Goal: Information Seeking & Learning: Learn about a topic

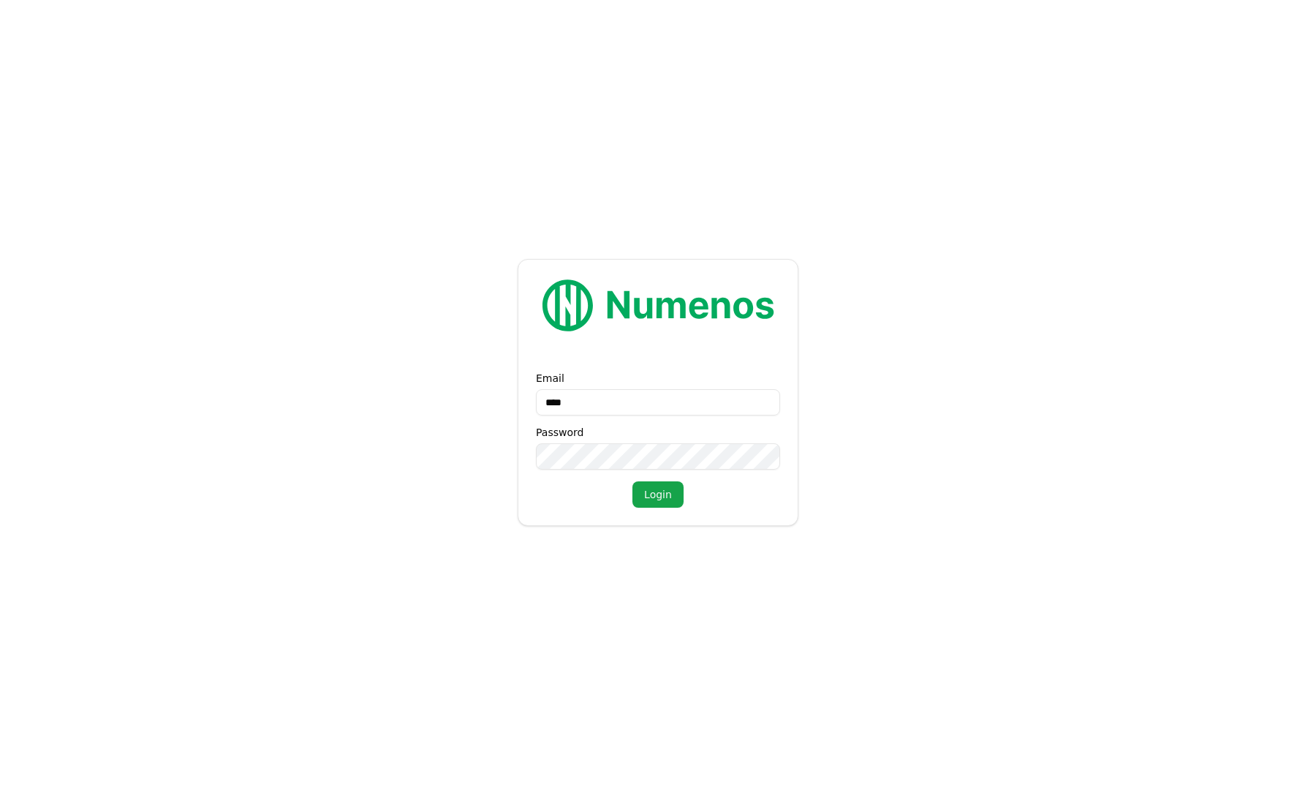
type input "*****"
type input "**********"
click at [657, 494] on button "Login" at bounding box center [658, 494] width 51 height 26
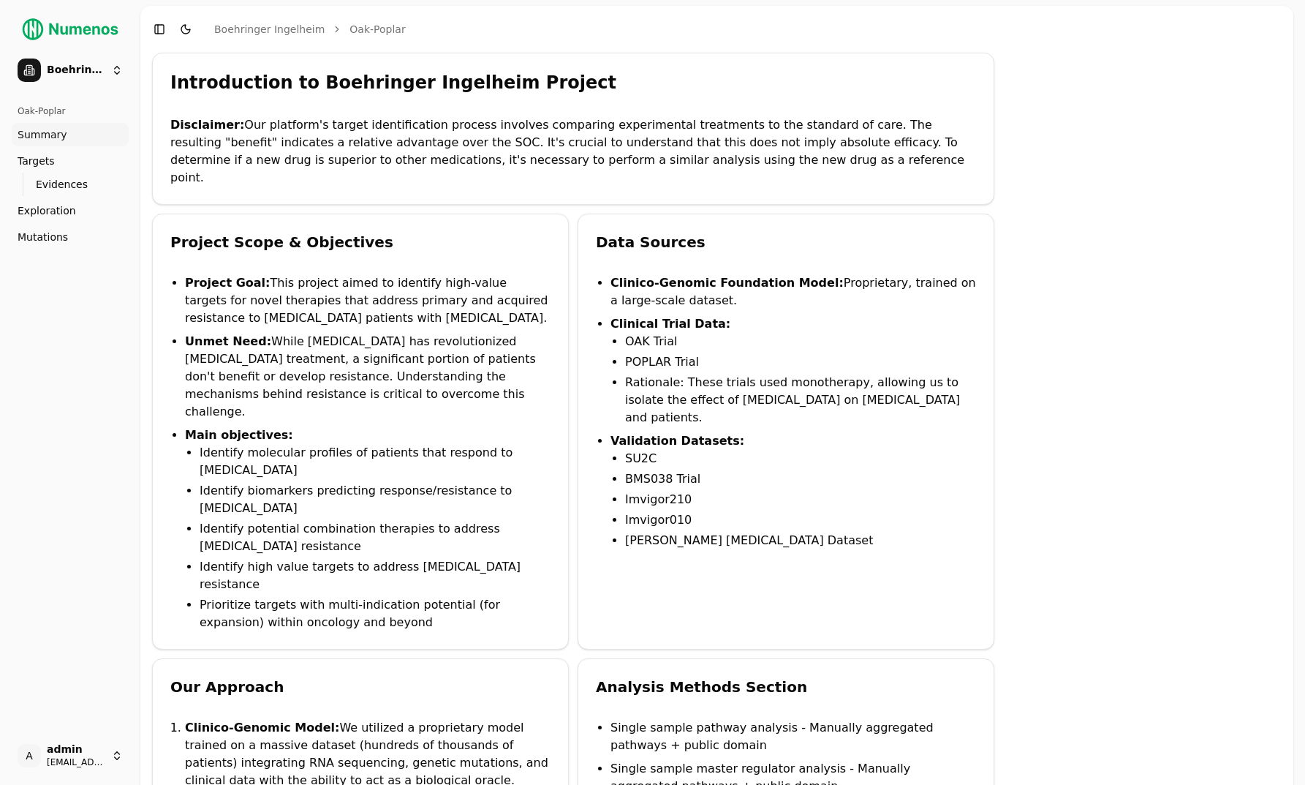
click at [62, 237] on span "Mutations" at bounding box center [43, 237] width 50 height 15
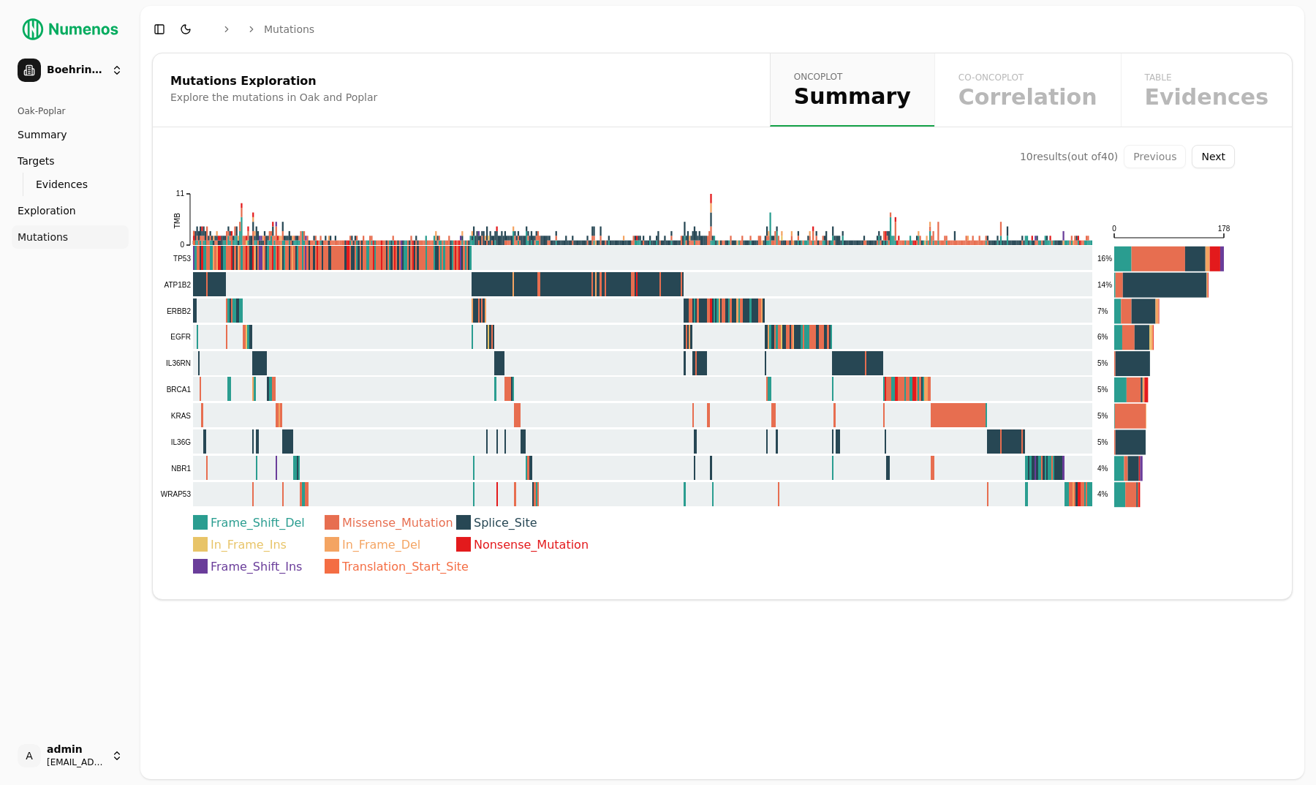
click at [178, 25] on button "Toggle Dark Mode" at bounding box center [186, 29] width 20 height 20
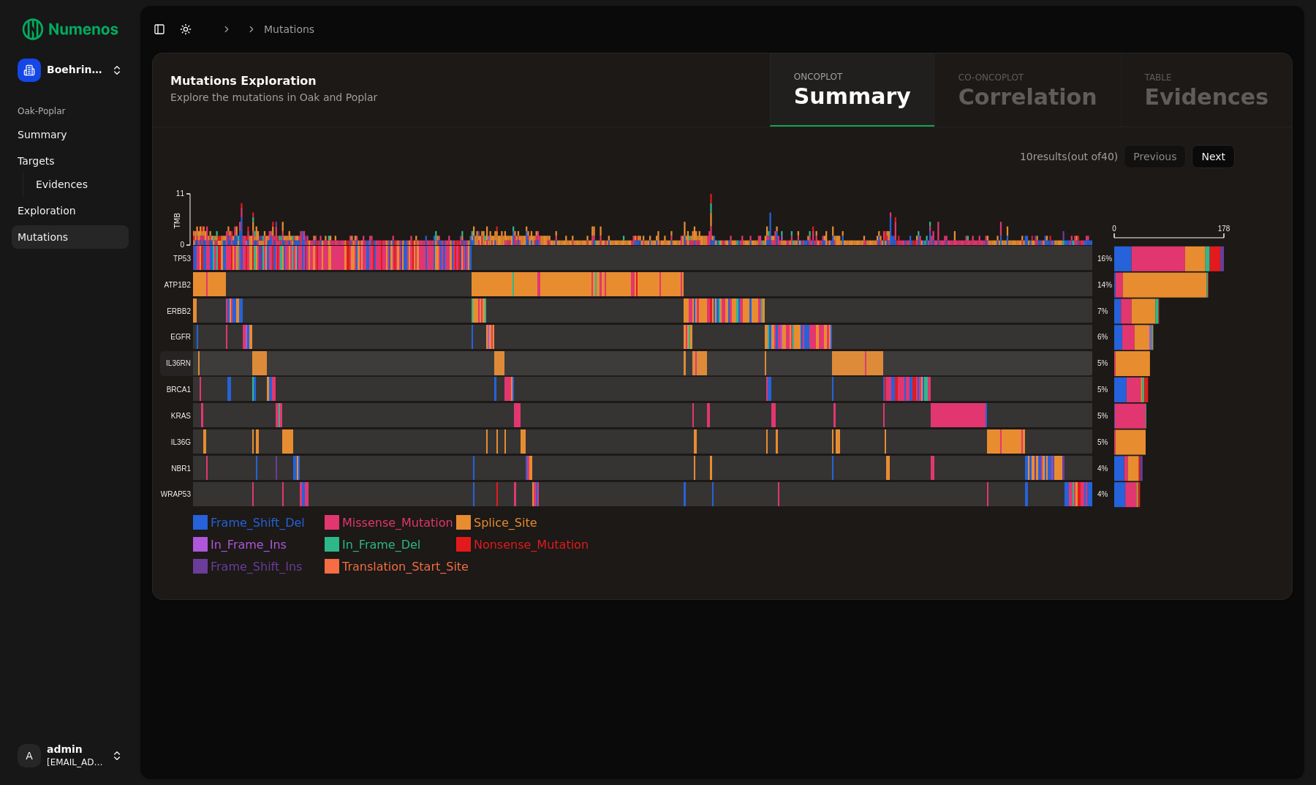
click at [662, 361] on rect at bounding box center [626, 363] width 932 height 25
click at [649, 137] on div "Mutations Exploration Explore the mutations in Oak and Poplar oncoplot Summary …" at bounding box center [722, 326] width 1141 height 547
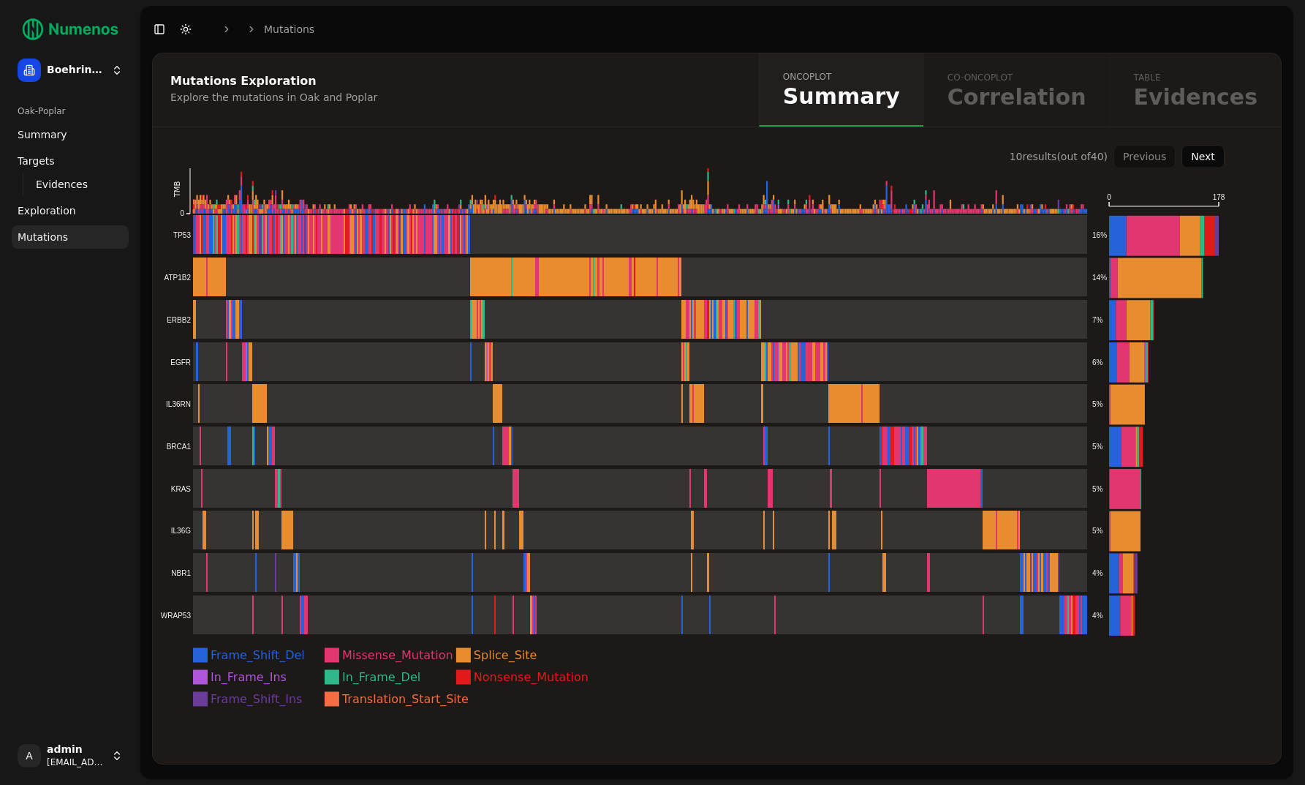
click at [742, 687] on icon "Frame_Shift_Del Missense_Mutation Splice_Site In_Frame_Ins In_Frame_Del Nonsens…" at bounding box center [691, 434] width 1077 height 595
click at [749, 126] on div "Mutations Exploration Explore the mutations in Oak and Poplar" at bounding box center [454, 89] width 602 height 73
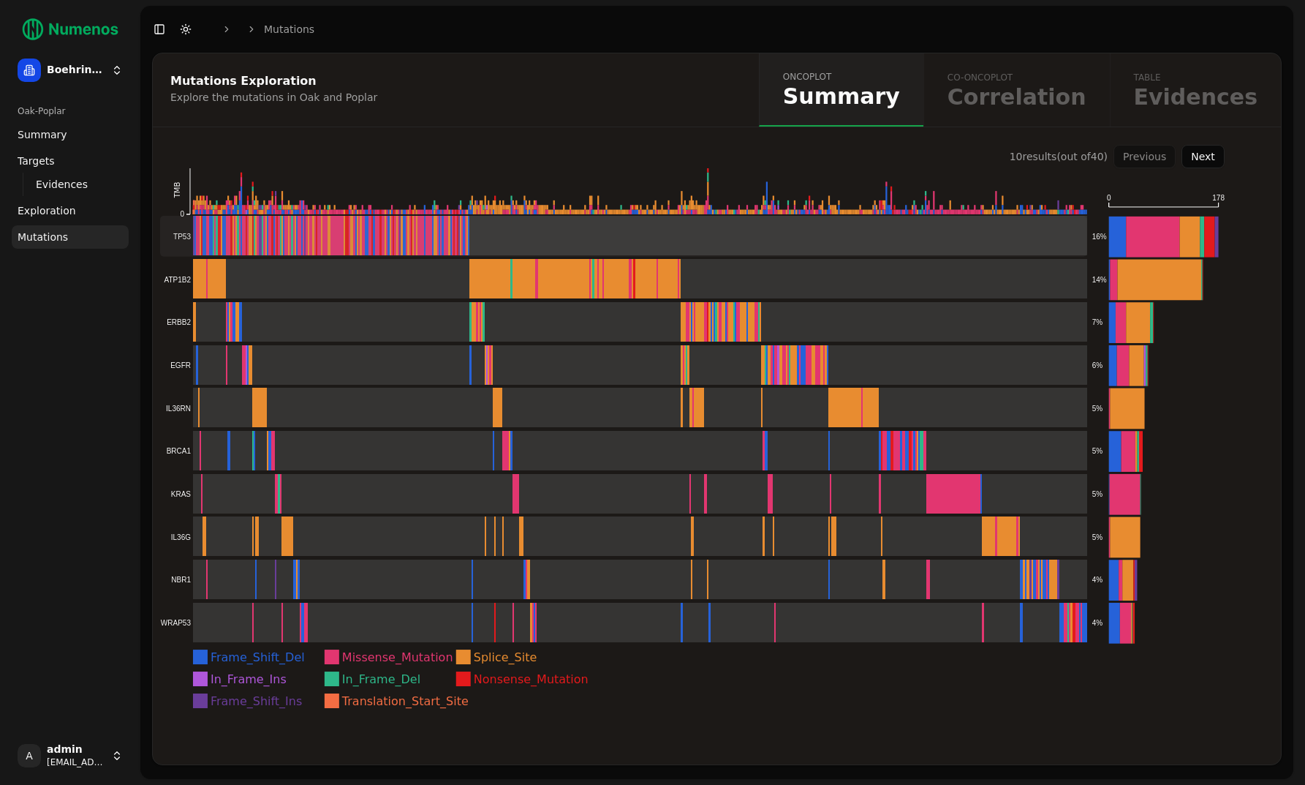
click at [366, 239] on rect at bounding box center [623, 236] width 927 height 41
click at [352, 278] on rect at bounding box center [623, 279] width 927 height 41
click at [337, 310] on rect at bounding box center [623, 322] width 927 height 41
click at [312, 362] on rect at bounding box center [623, 365] width 927 height 41
click at [299, 401] on rect at bounding box center [623, 408] width 927 height 41
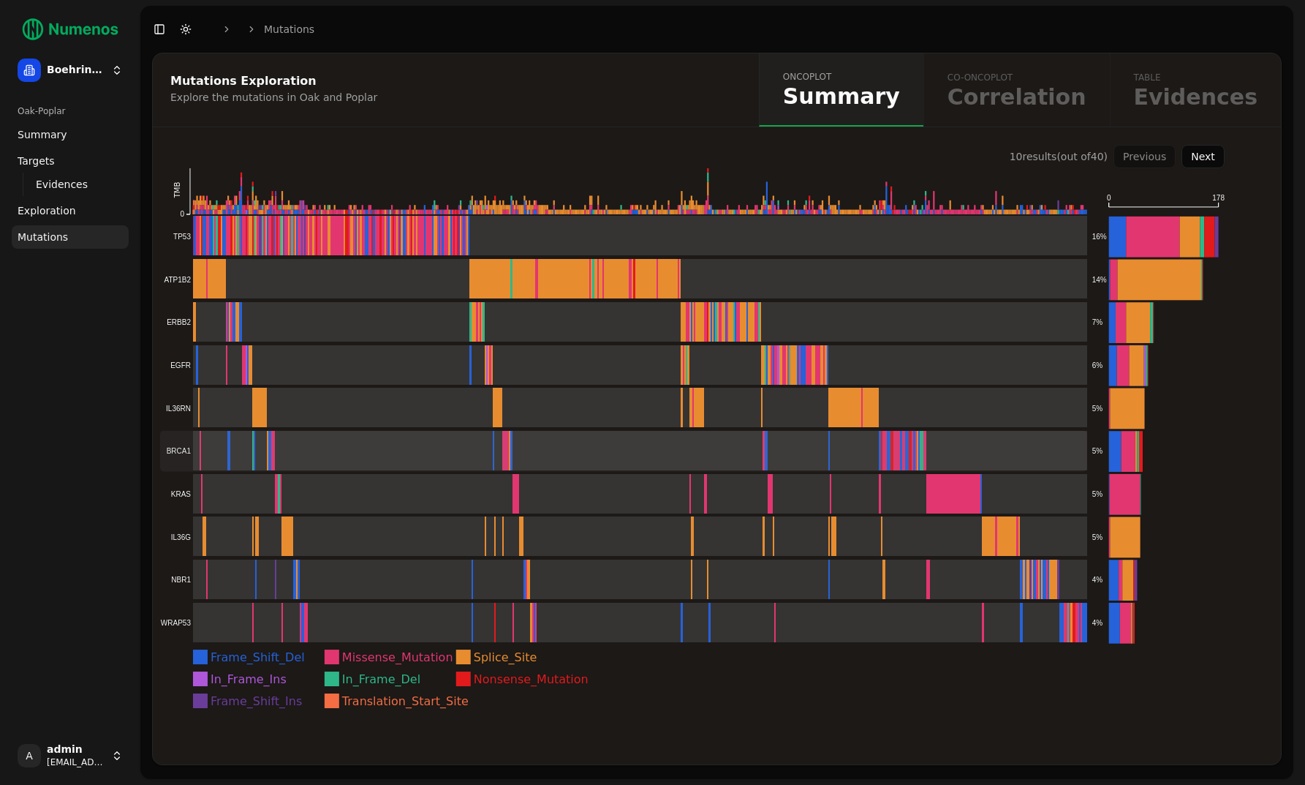
click at [292, 436] on rect at bounding box center [623, 451] width 927 height 41
drag, startPoint x: 281, startPoint y: 485, endPoint x: 276, endPoint y: 535, distance: 50.7
click at [281, 485] on rect at bounding box center [623, 494] width 927 height 41
click at [274, 540] on rect at bounding box center [623, 536] width 927 height 41
click at [261, 579] on rect at bounding box center [623, 579] width 927 height 41
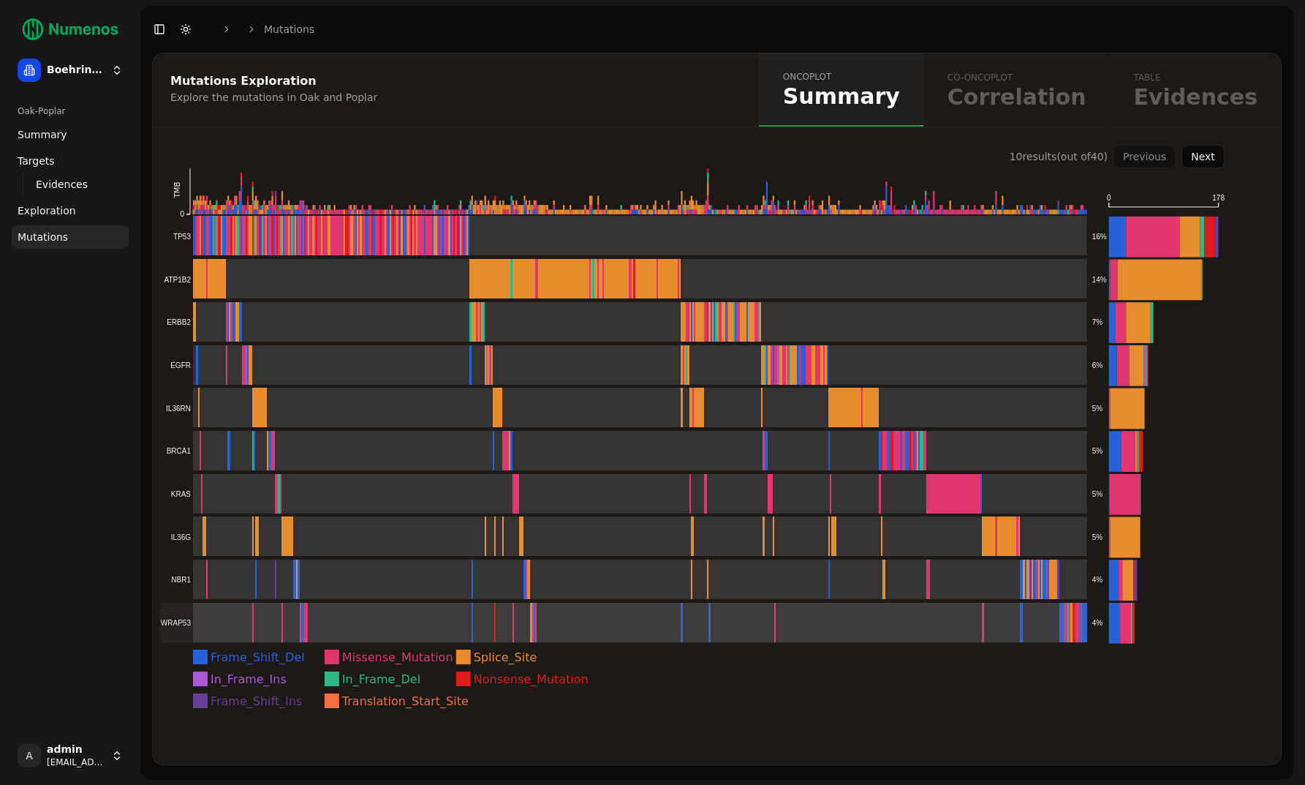
click at [252, 608] on rect at bounding box center [623, 623] width 927 height 41
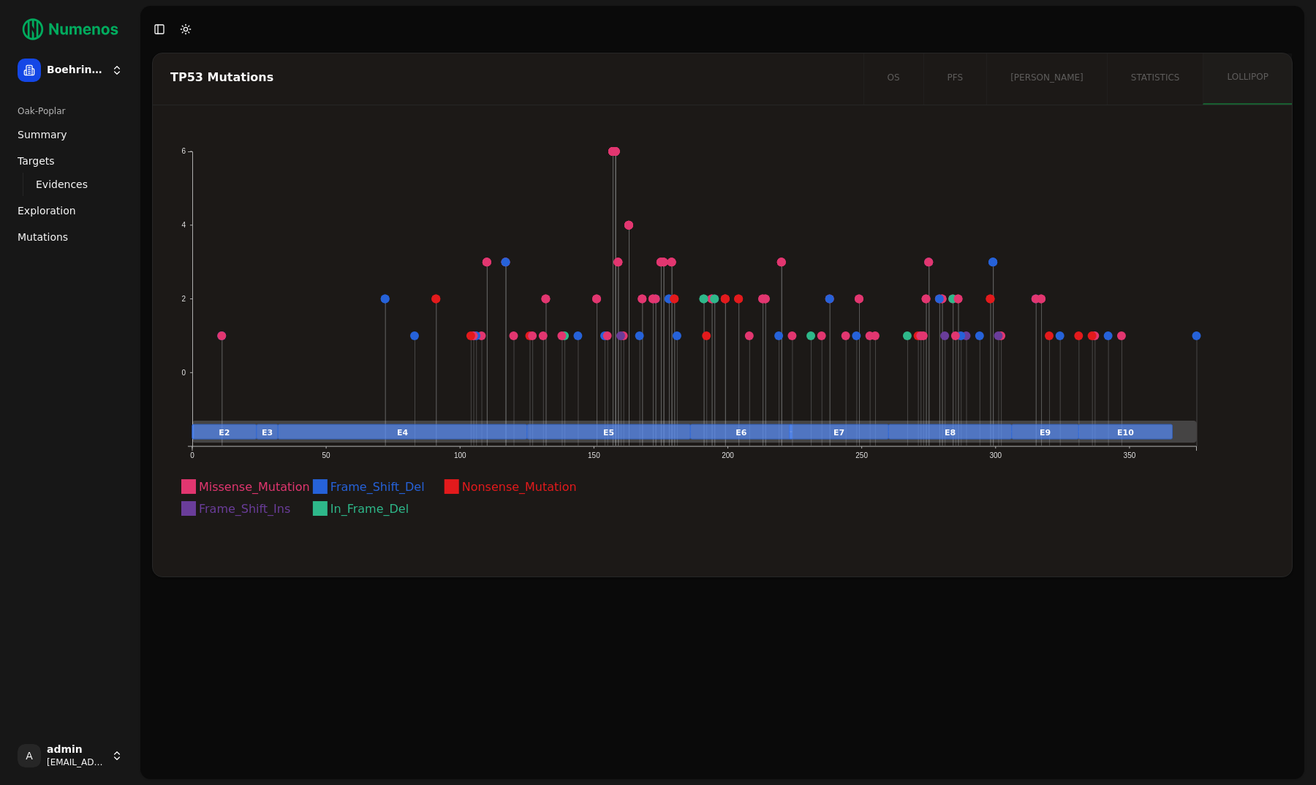
click at [188, 83] on div "TP53 Mutations" at bounding box center [505, 78] width 671 height 12
copy div "TP53"
click at [533, 102] on div "TP53 Mutations" at bounding box center [506, 78] width 706 height 51
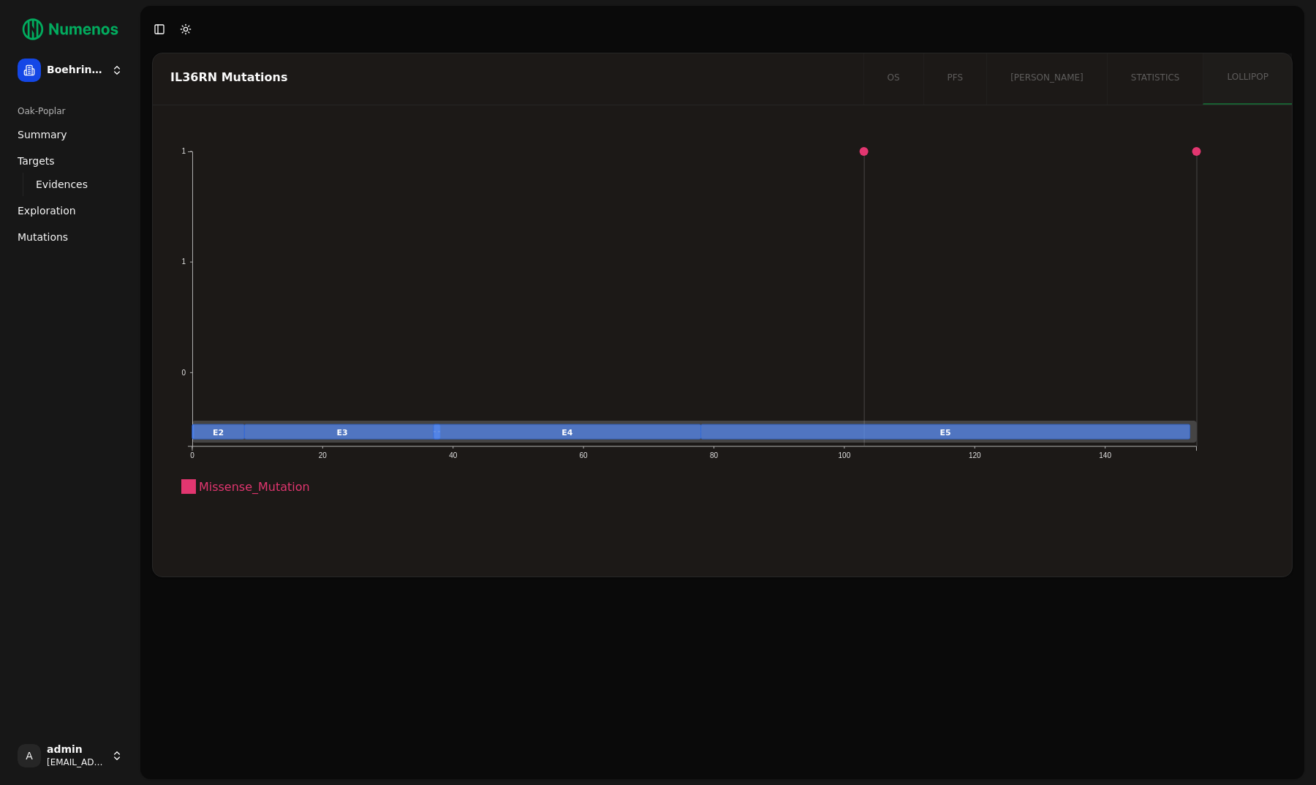
click at [188, 83] on div "IL36RN Mutations" at bounding box center [505, 78] width 671 height 12
copy div "IL36RN"
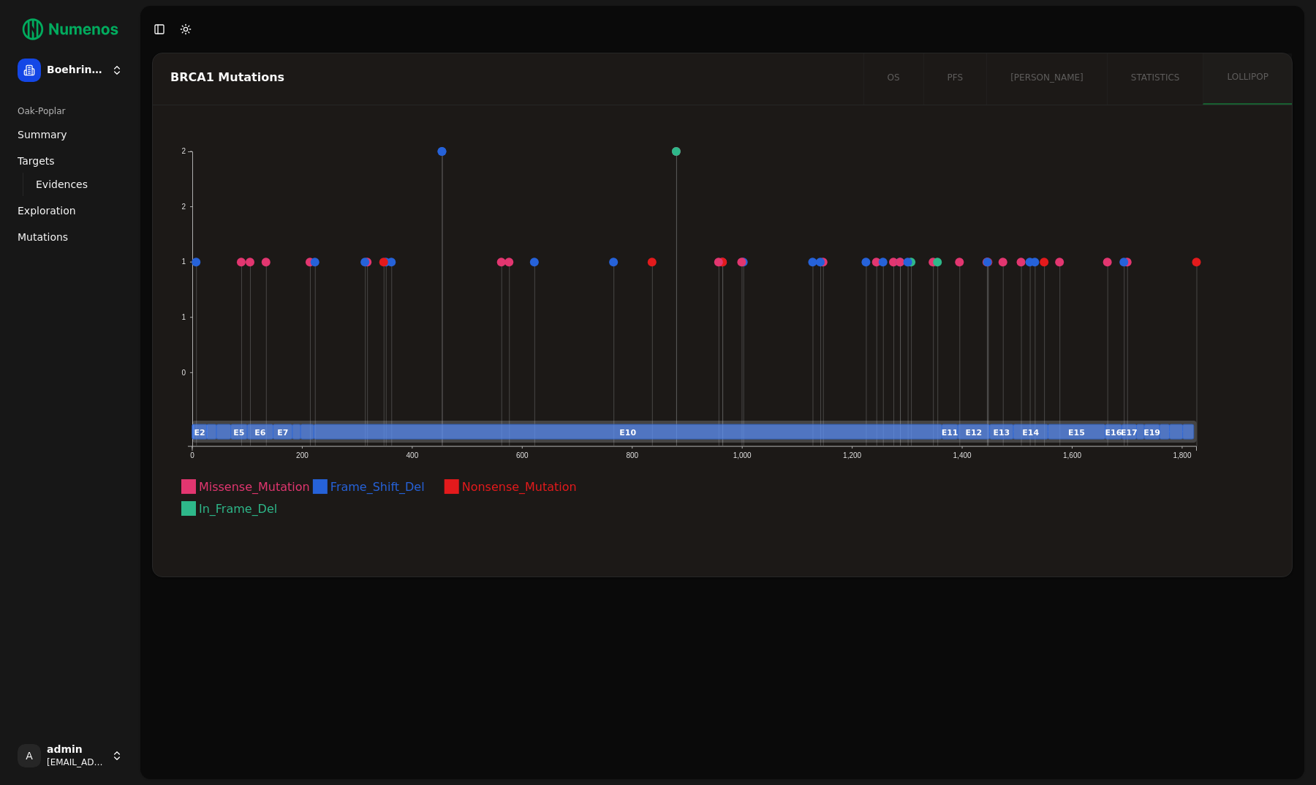
click at [188, 83] on div "BRCA1 Mutations" at bounding box center [505, 78] width 671 height 12
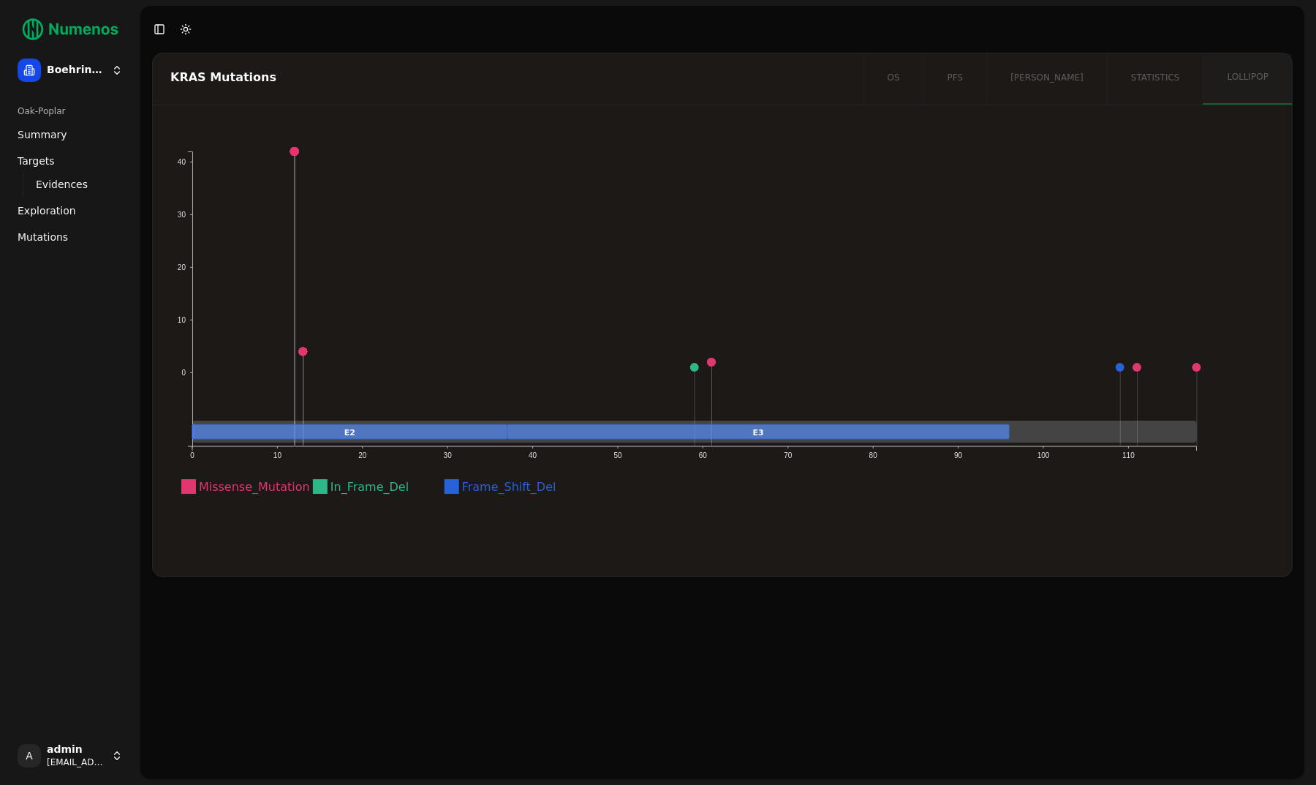
click at [188, 83] on div "KRAS Mutations" at bounding box center [505, 78] width 671 height 12
copy div "KRAS"
click at [188, 83] on div "IL36G Mutations" at bounding box center [505, 78] width 671 height 12
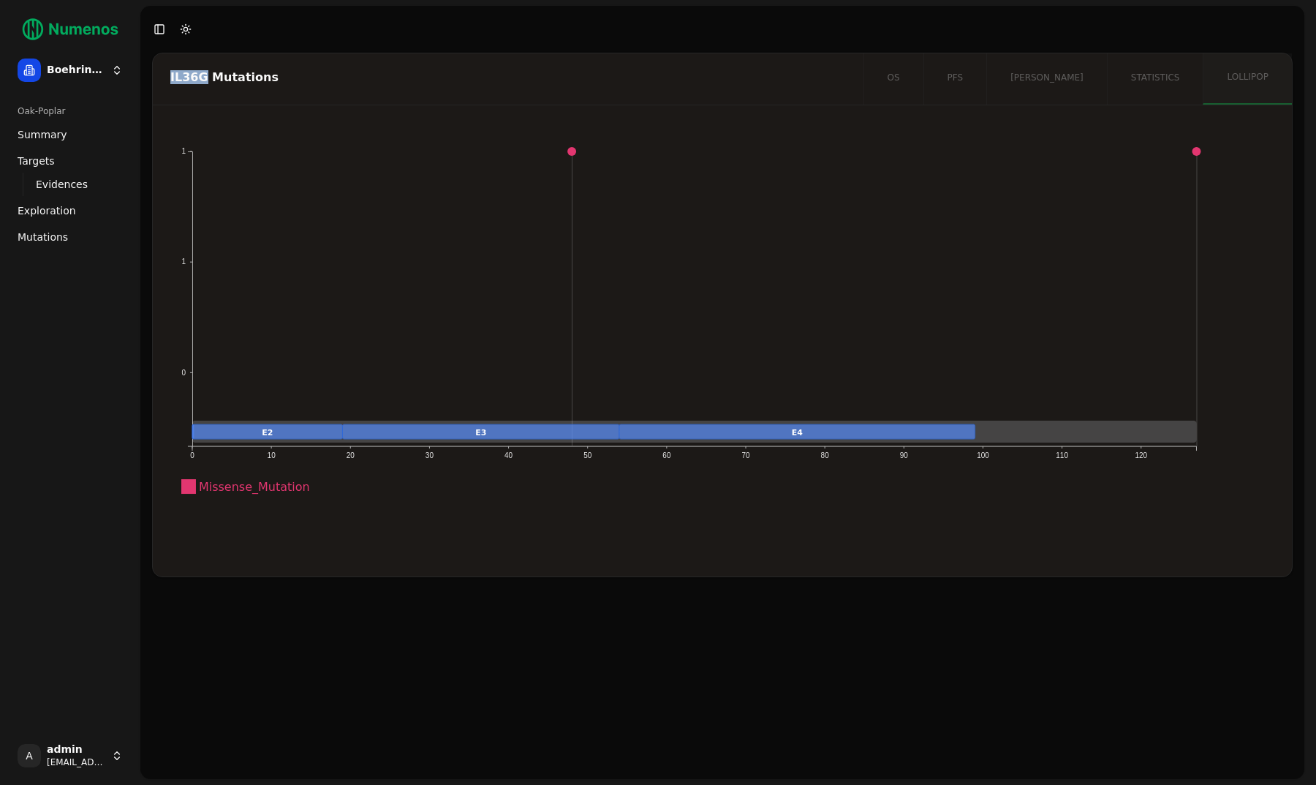
copy div "IL36G"
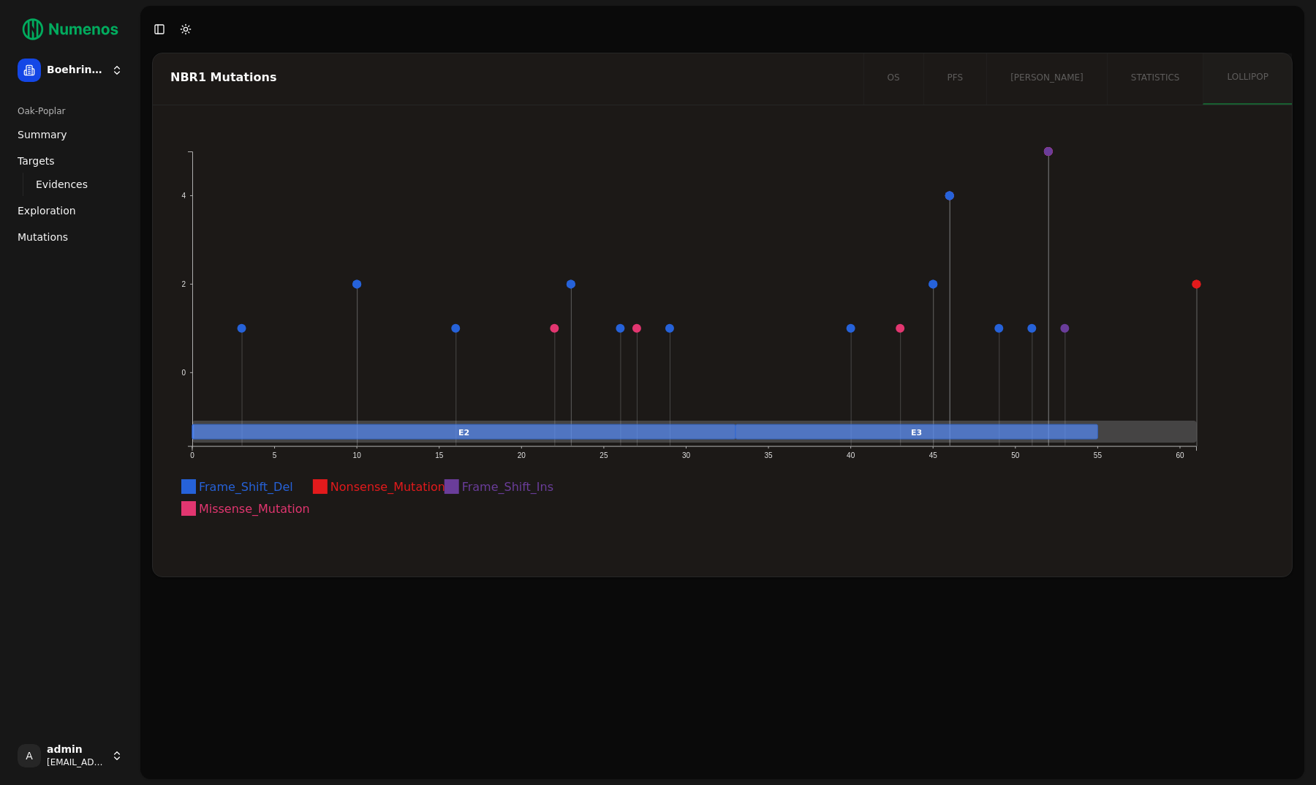
click at [188, 83] on div "NBR1 Mutations" at bounding box center [505, 78] width 671 height 12
copy div "NBR1"
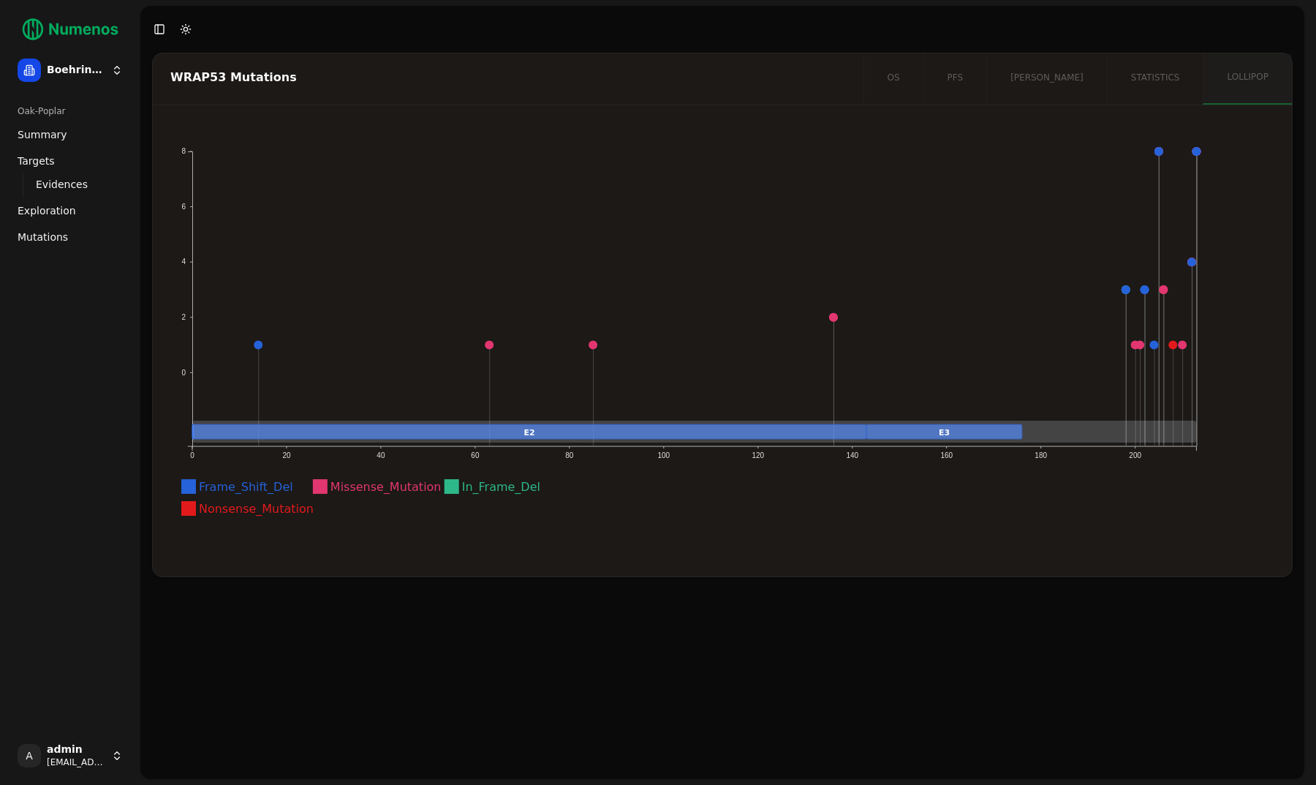
click at [188, 83] on div "WRAP53 Mutations" at bounding box center [505, 78] width 671 height 12
copy div "WRAP53"
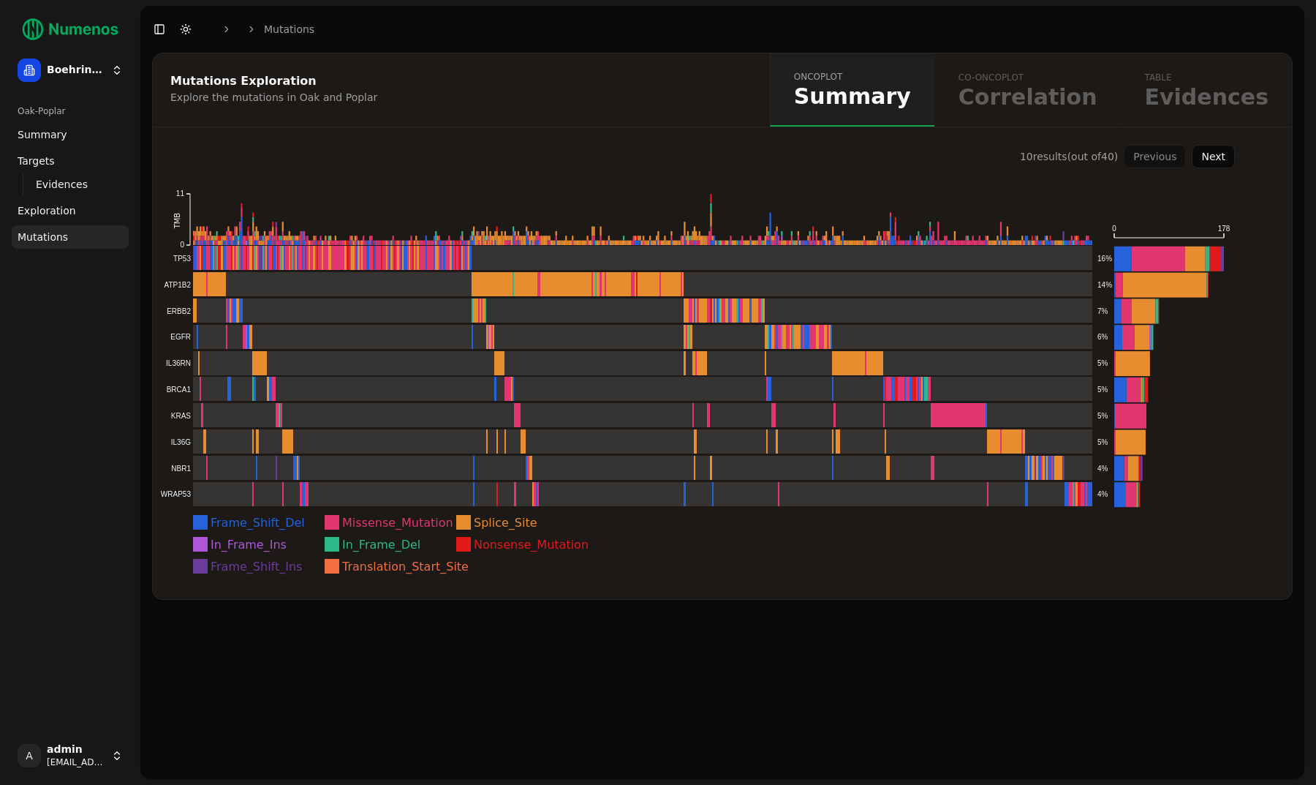
click at [460, 62] on div "Mutations Exploration Explore the mutations in Oak and Poplar" at bounding box center [459, 89] width 613 height 73
click at [438, 20] on header "Toggle Sidebar Toggle Dark Mode Mutations" at bounding box center [722, 29] width 1164 height 47
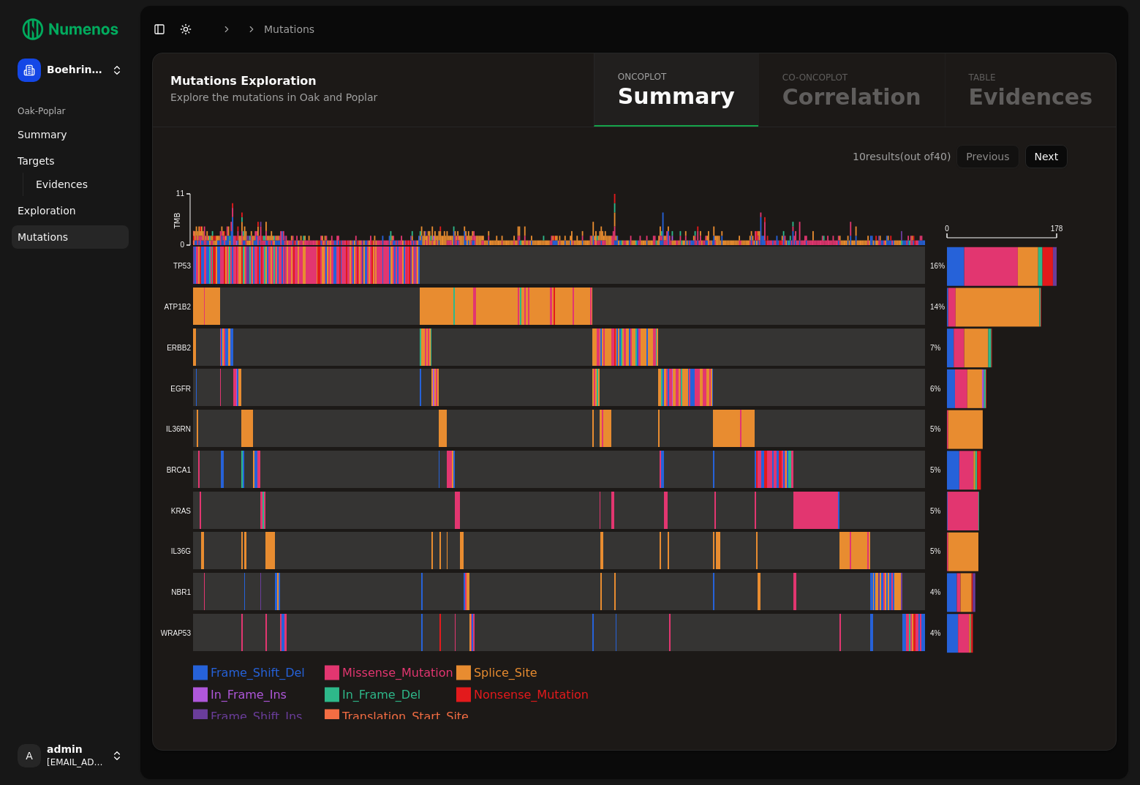
click at [53, 304] on div "Oak-Poplar Summary Targets Evidences Exploration Mutations" at bounding box center [70, 413] width 129 height 638
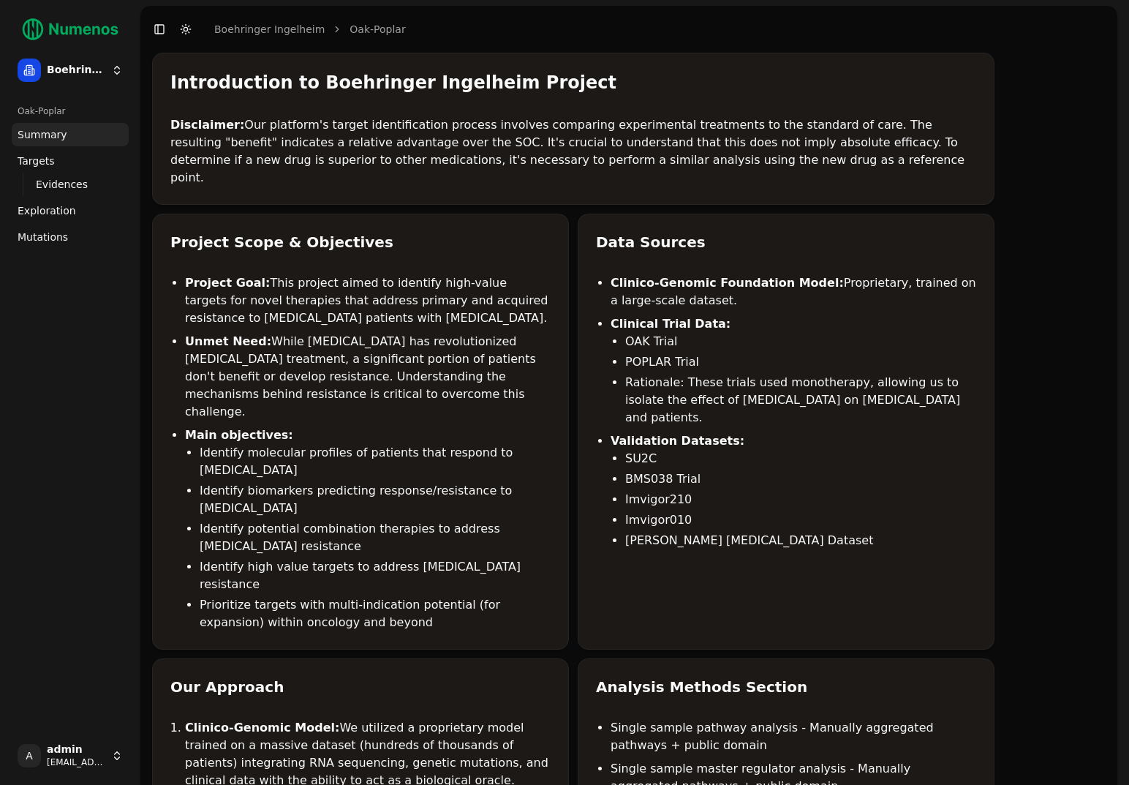
click at [341, 102] on div "Introduction to Boehringer Ingelheim Project Disclaimer: Our platform's target …" at bounding box center [573, 129] width 842 height 152
